Goal: Submit feedback/report problem

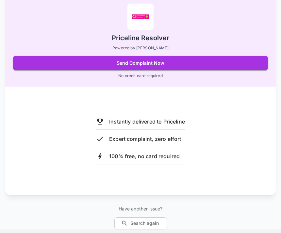
scroll to position [69, 0]
click at [161, 65] on button "Send Complaint Now" at bounding box center [140, 63] width 255 height 14
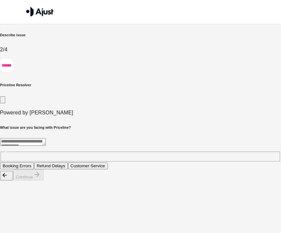
click at [108, 162] on button "Customer Service" at bounding box center [88, 165] width 40 height 7
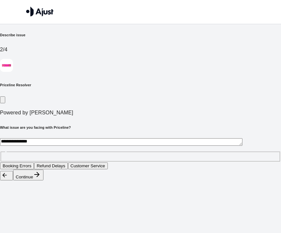
click at [34, 162] on button "Booking Errors" at bounding box center [17, 165] width 34 height 7
click at [68, 162] on button "Refund Delays" at bounding box center [51, 165] width 34 height 7
click at [108, 162] on button "Customer Service" at bounding box center [88, 165] width 40 height 7
click at [27, 38] on h6 "Describe issue" at bounding box center [140, 34] width 281 height 5
click at [43, 180] on button "Continue" at bounding box center [28, 175] width 30 height 11
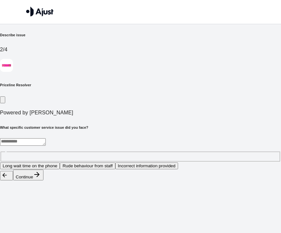
click at [115, 162] on button "Rude behaviour from staff" at bounding box center [87, 165] width 55 height 7
click at [43, 180] on button "Continue" at bounding box center [28, 175] width 30 height 11
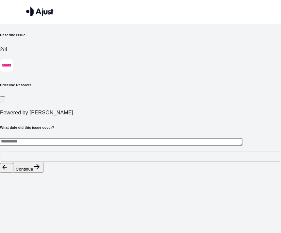
click at [30, 138] on textarea at bounding box center [121, 142] width 242 height 8
type textarea "**********"
click at [43, 173] on button "Continue" at bounding box center [28, 167] width 30 height 11
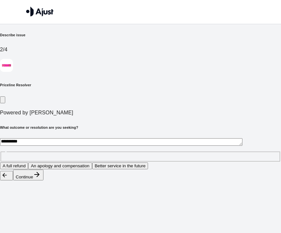
click at [28, 162] on button "A full refund" at bounding box center [14, 165] width 28 height 7
click at [43, 180] on button "Continue" at bounding box center [28, 175] width 30 height 11
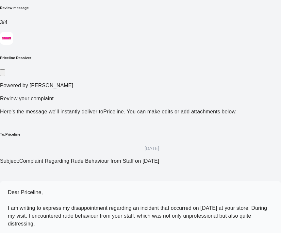
scroll to position [34, 0]
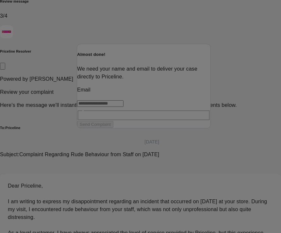
click at [93, 107] on input "text" at bounding box center [100, 103] width 46 height 7
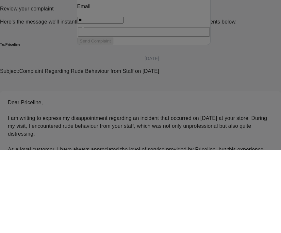
type input "*"
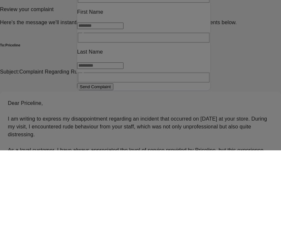
type input "**********"
click at [98, 105] on input "text" at bounding box center [100, 108] width 46 height 7
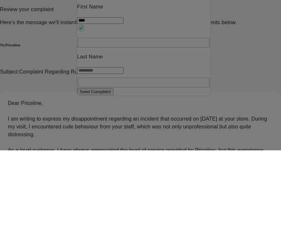
type input "****"
click at [103, 150] on input "text" at bounding box center [100, 153] width 46 height 7
type input "*********"
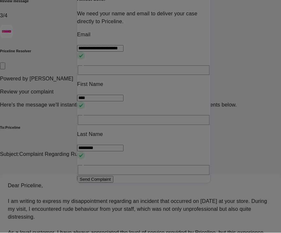
click at [113, 183] on button "Send Complaint" at bounding box center [95, 179] width 36 height 7
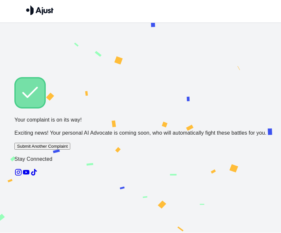
scroll to position [19, 0]
